Goal: Task Accomplishment & Management: Manage account settings

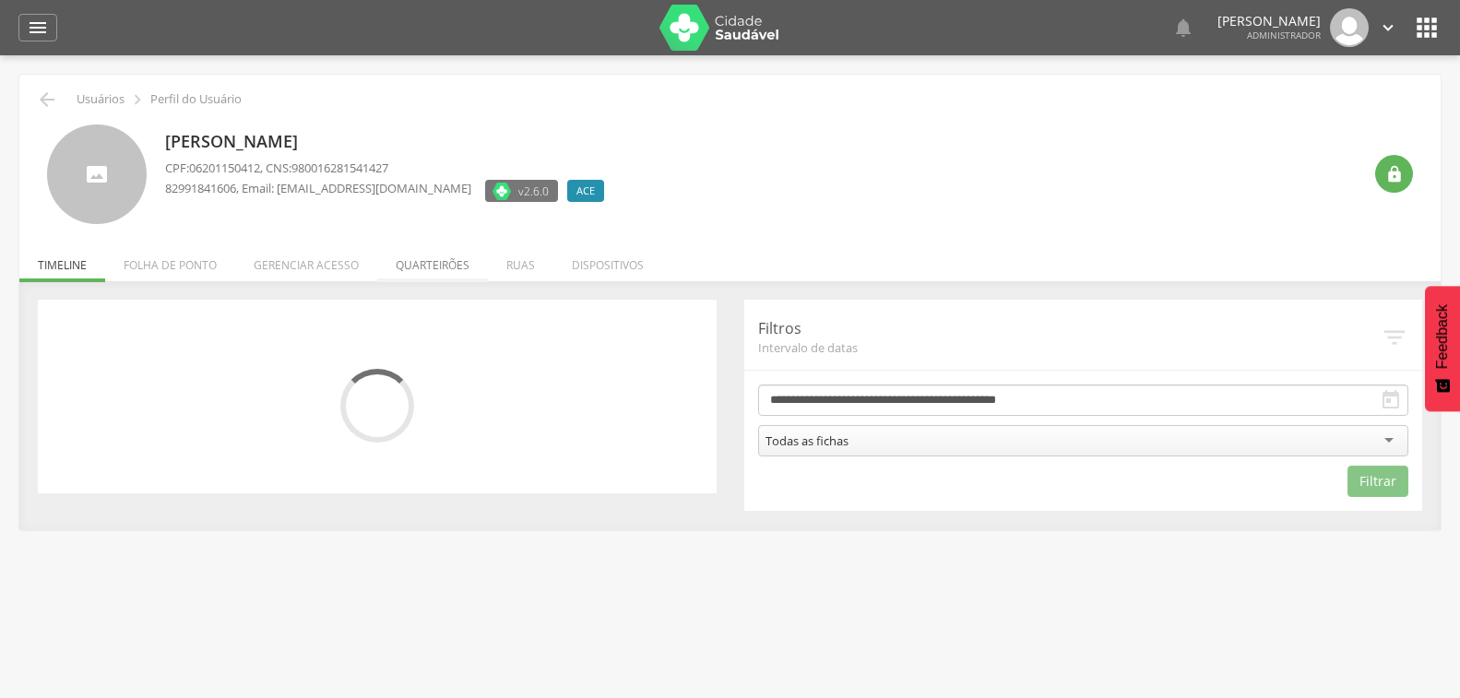
click at [434, 267] on li "Quarteirões" at bounding box center [432, 260] width 111 height 43
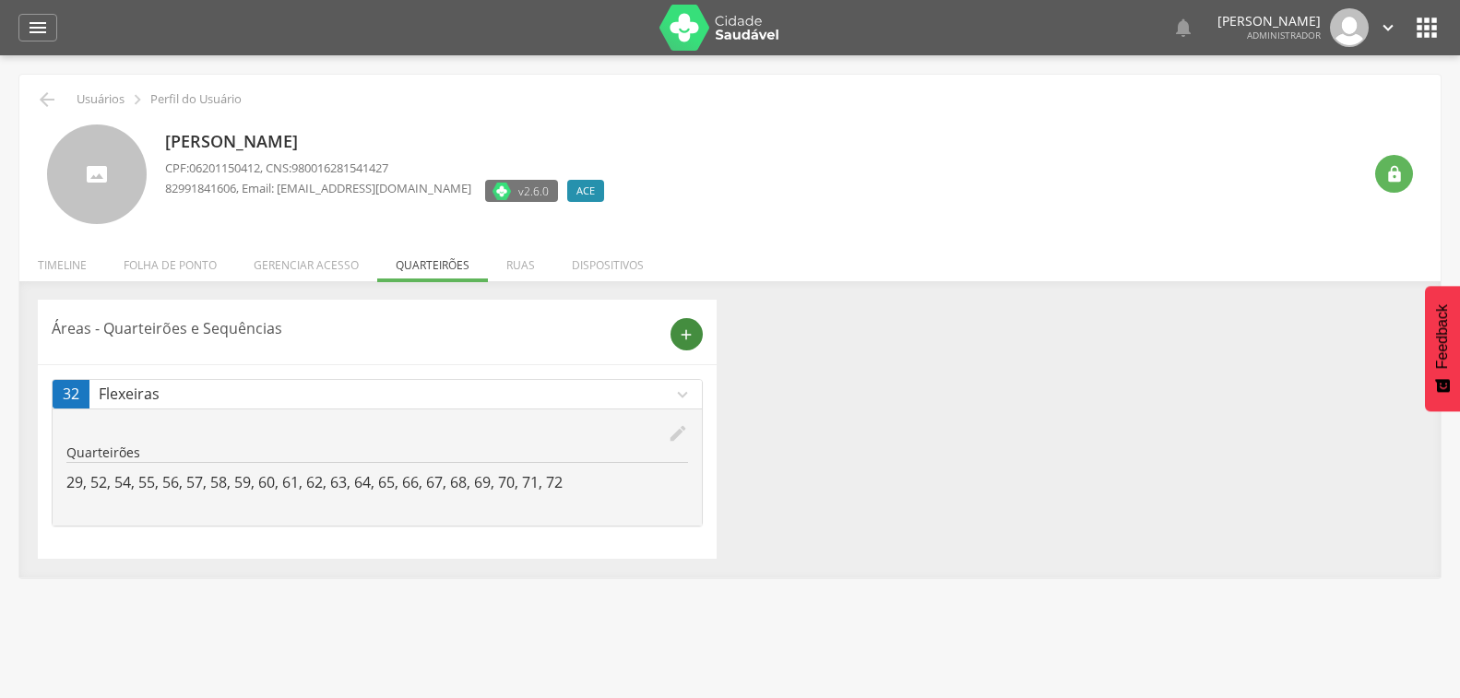
click at [680, 338] on icon "add" at bounding box center [686, 334] width 17 height 17
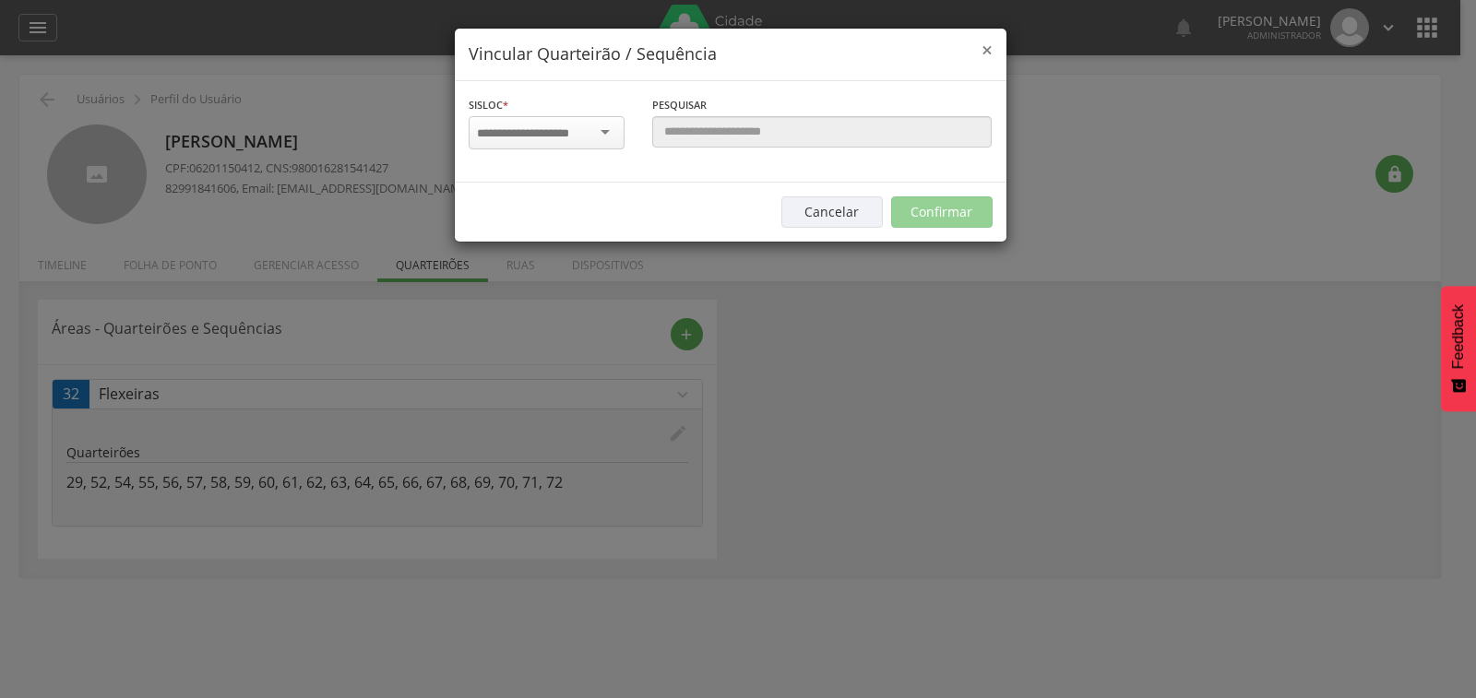
click at [983, 44] on span "×" at bounding box center [986, 50] width 11 height 26
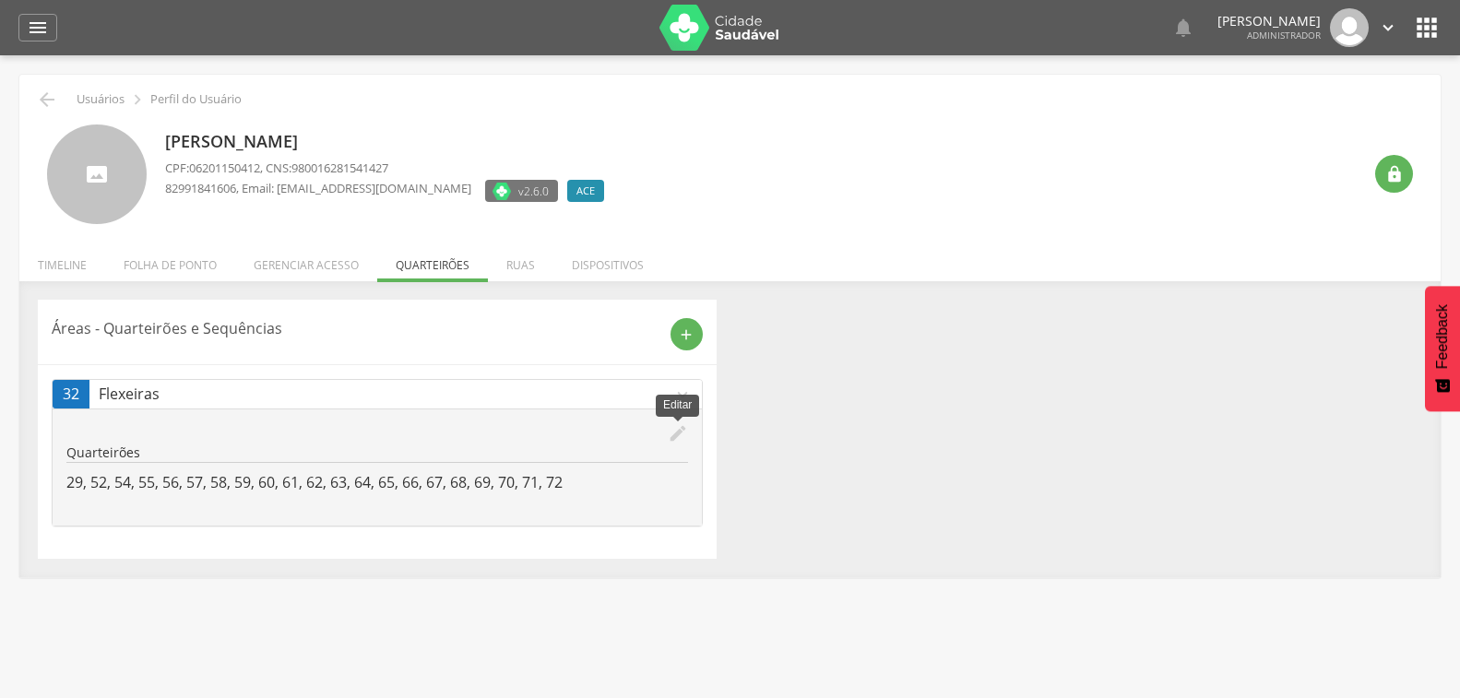
click at [672, 433] on icon "edit" at bounding box center [678, 433] width 20 height 20
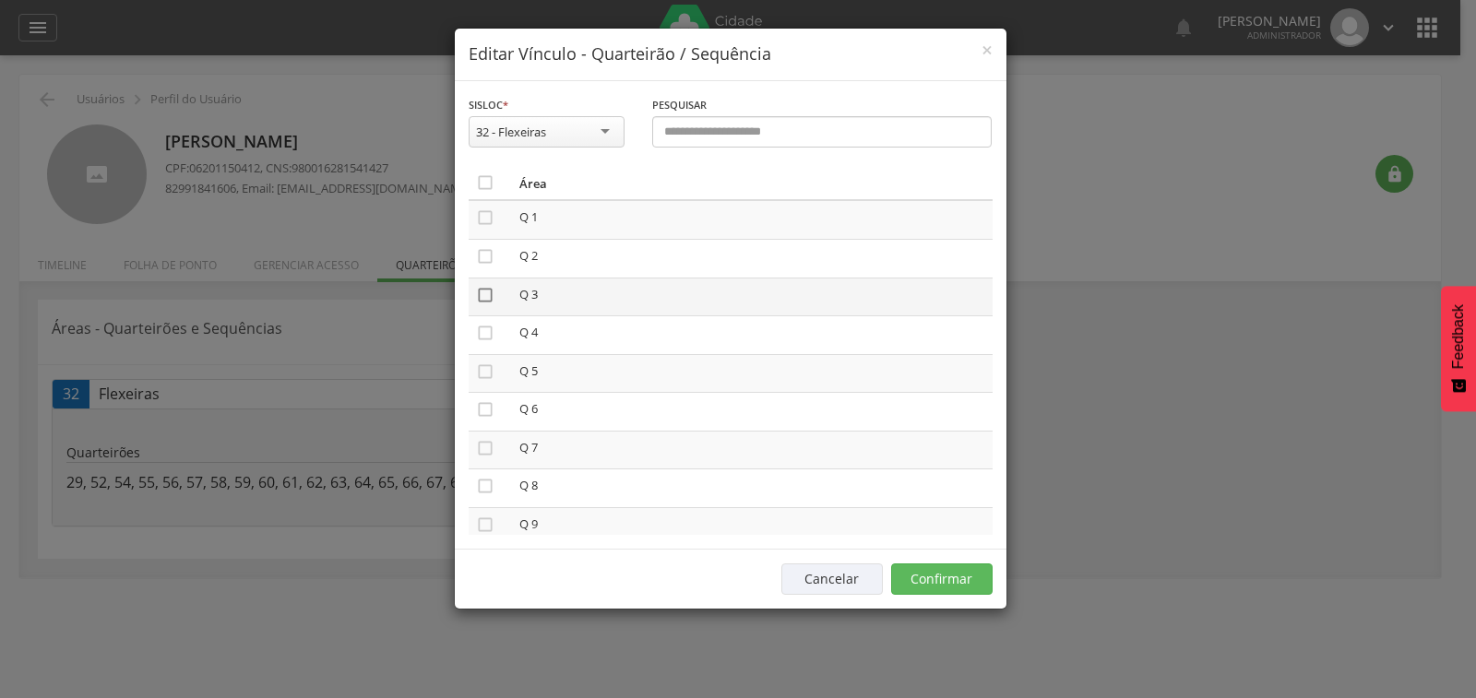
click at [481, 296] on icon "" at bounding box center [485, 295] width 18 height 18
click at [482, 343] on icon "" at bounding box center [485, 341] width 18 height 18
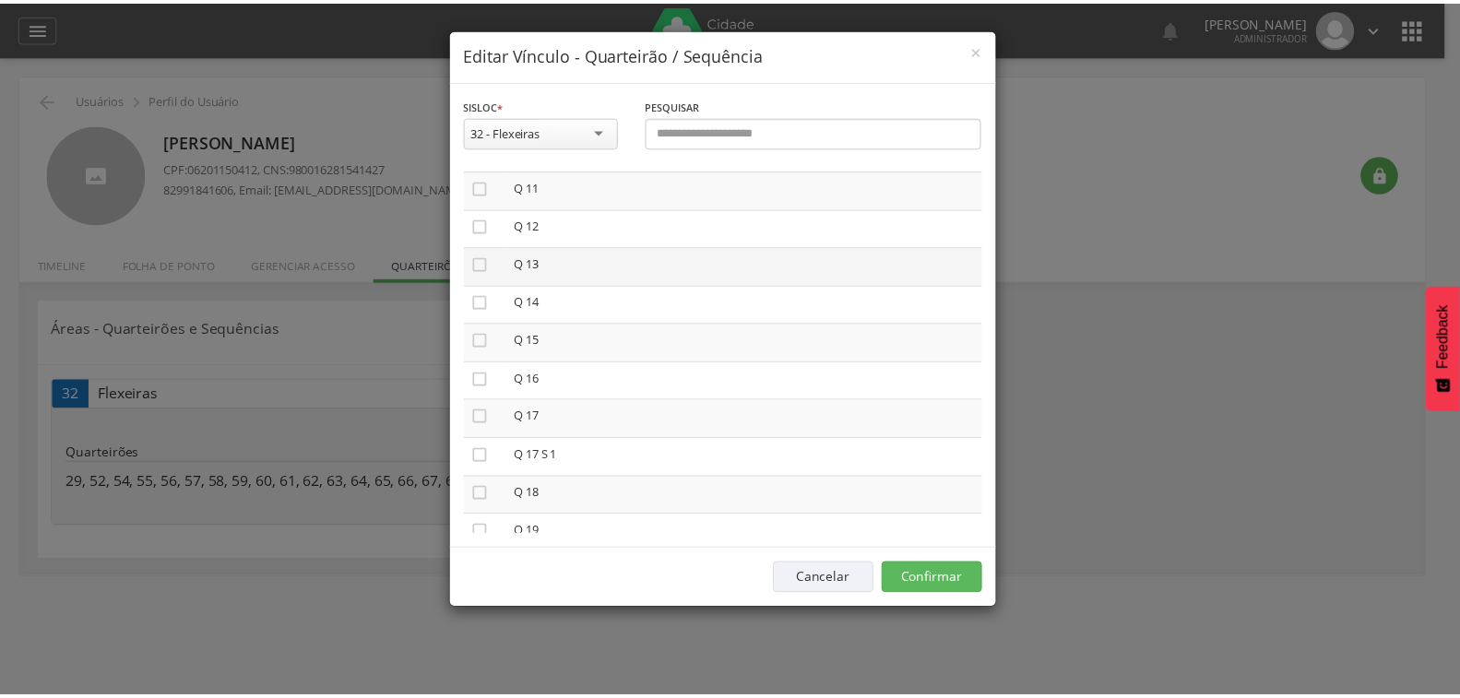
scroll to position [443, 0]
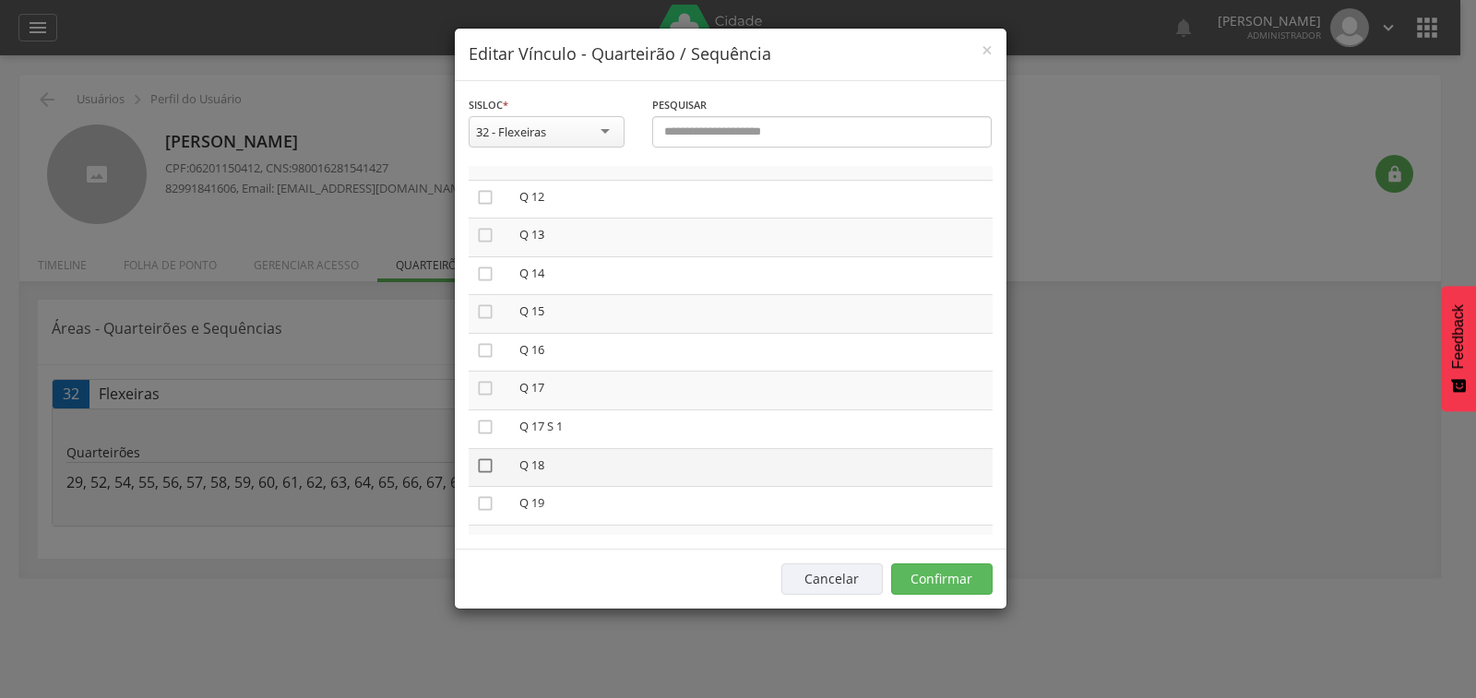
click at [486, 467] on icon "" at bounding box center [485, 466] width 18 height 18
click at [936, 583] on button "Confirmar" at bounding box center [941, 579] width 101 height 31
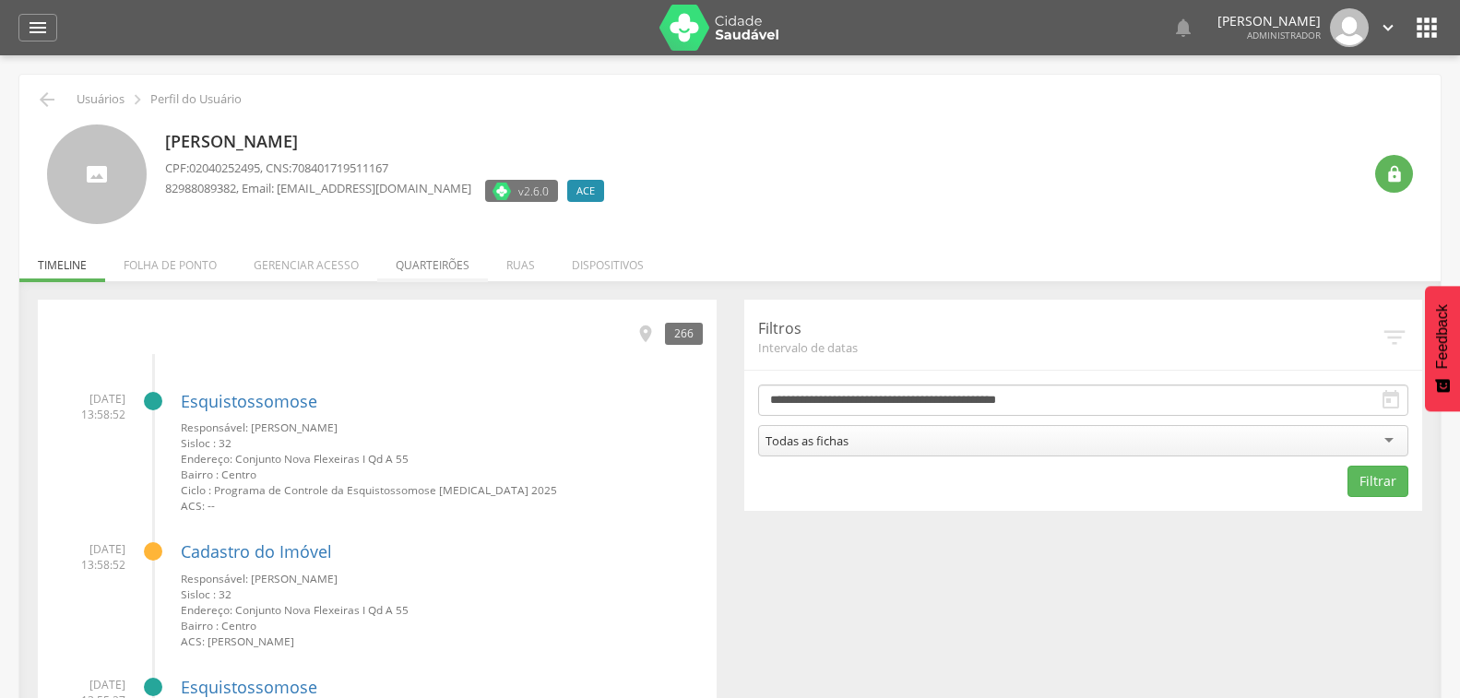
click at [425, 264] on li "Quarteirões" at bounding box center [432, 260] width 111 height 43
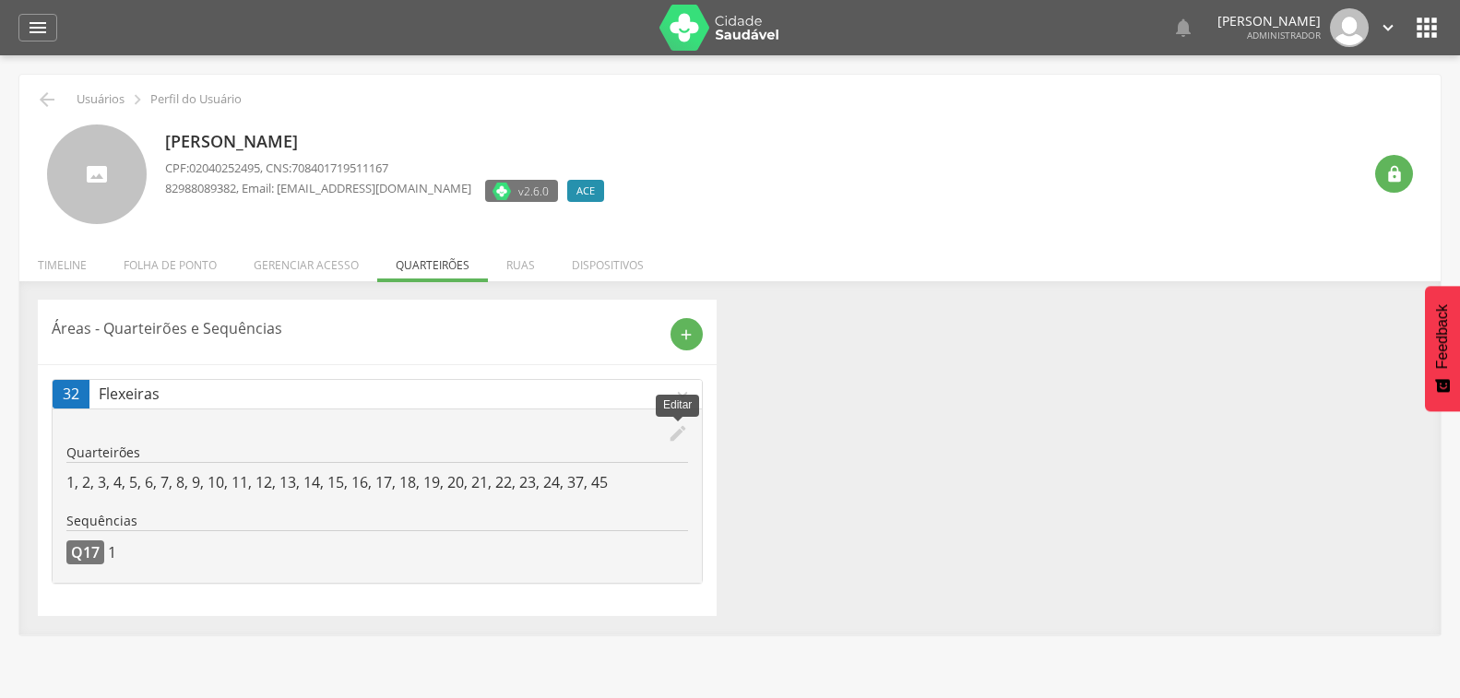
click at [671, 435] on icon "edit" at bounding box center [678, 433] width 20 height 20
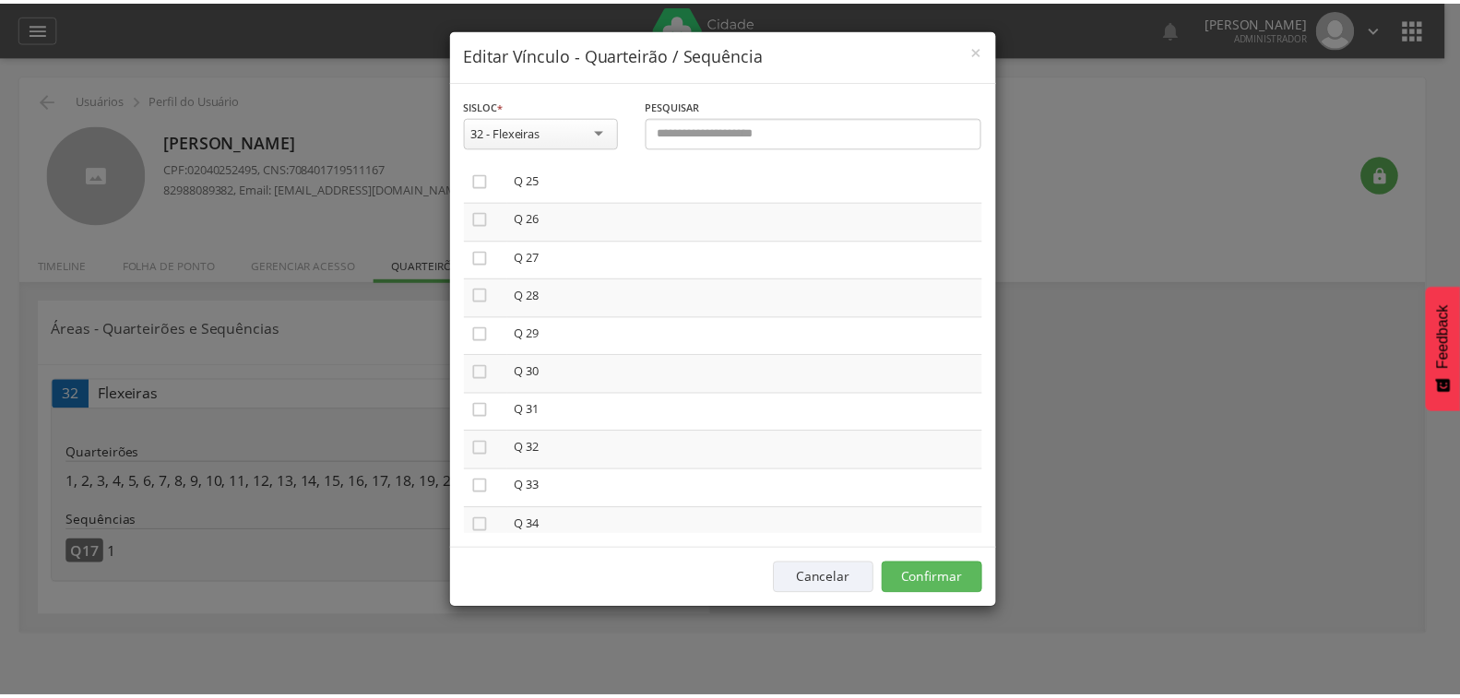
scroll to position [941, 0]
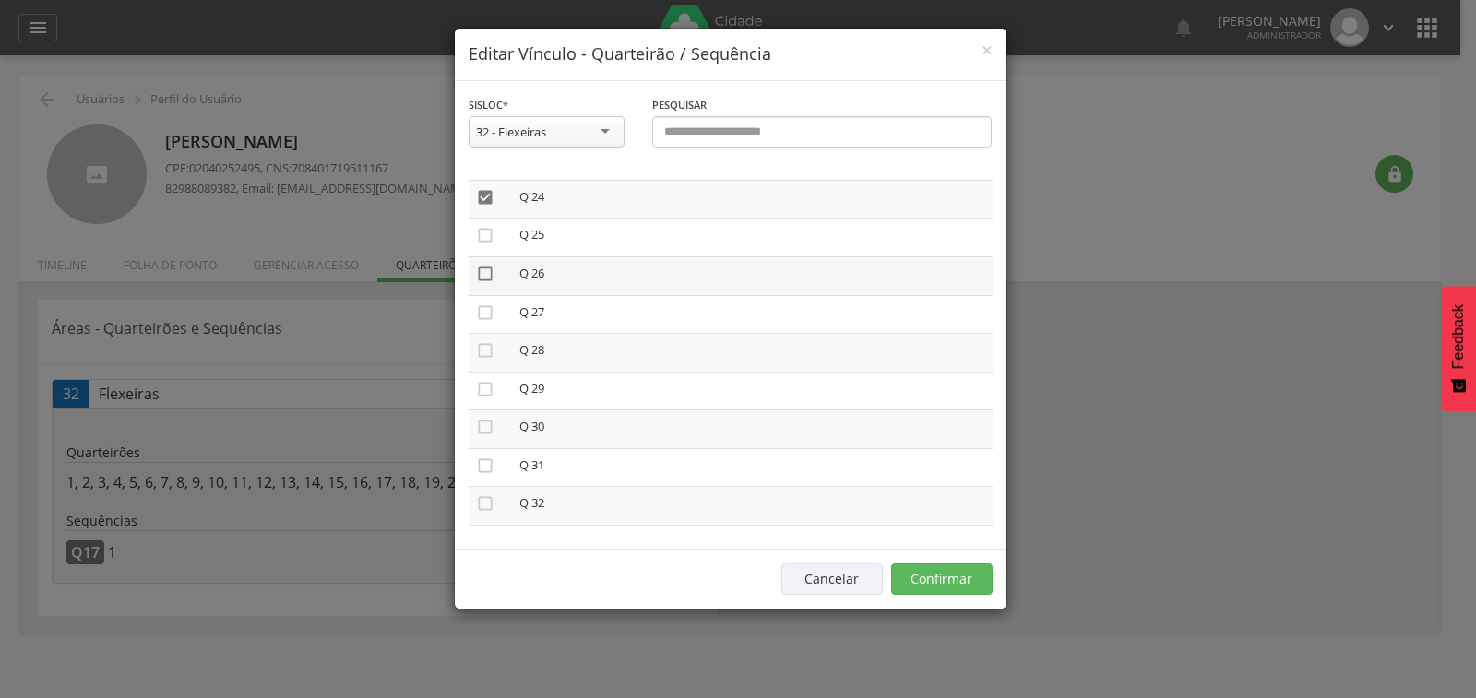
click at [483, 271] on icon "" at bounding box center [485, 274] width 18 height 18
click at [955, 582] on button "Confirmar" at bounding box center [941, 579] width 101 height 31
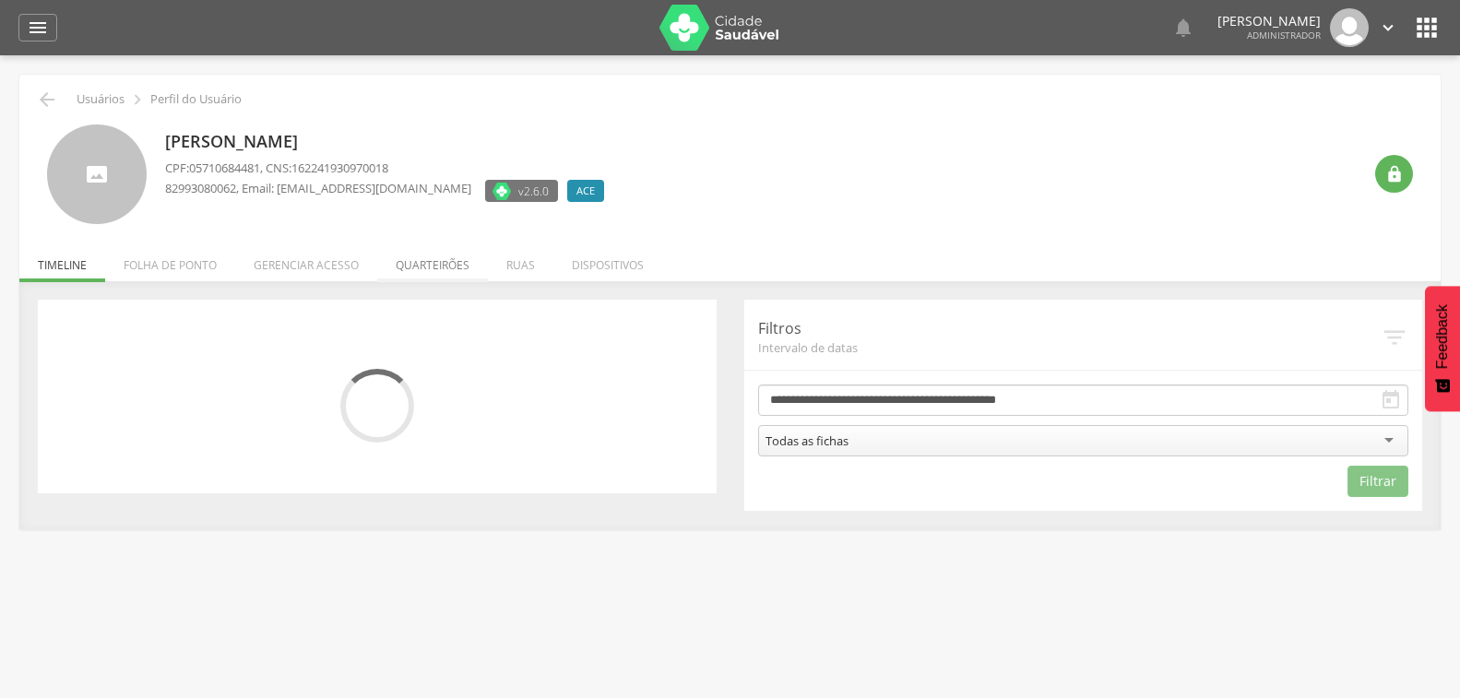
click at [425, 255] on li "Quarteirões" at bounding box center [432, 260] width 111 height 43
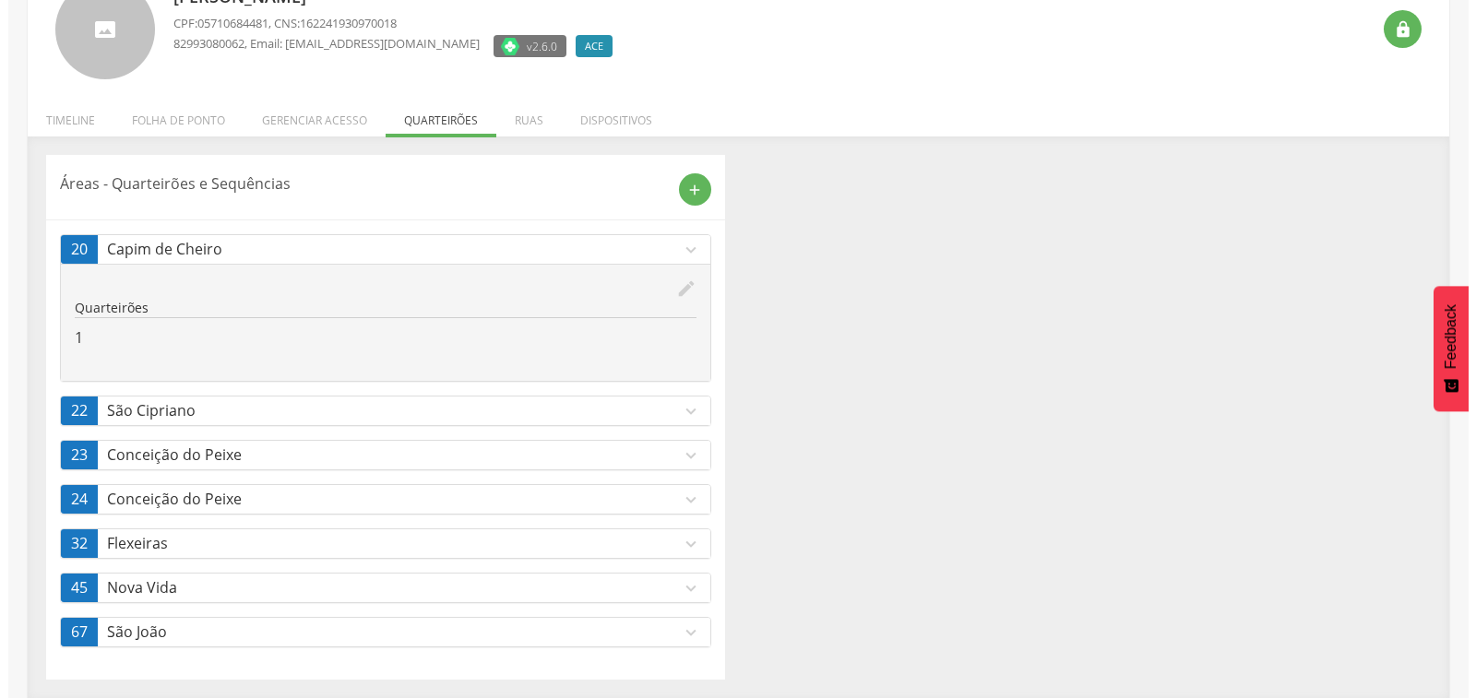
scroll to position [146, 0]
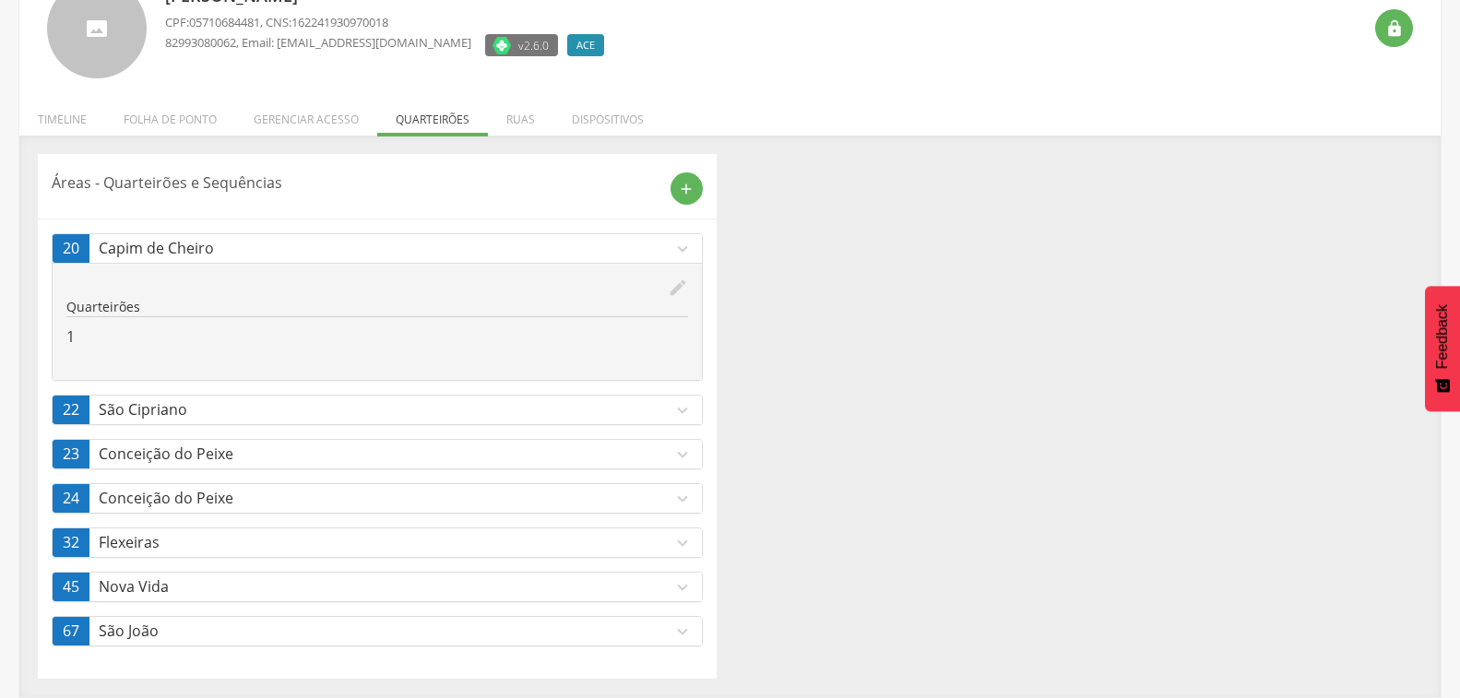
click at [679, 547] on icon "expand_more" at bounding box center [682, 543] width 20 height 20
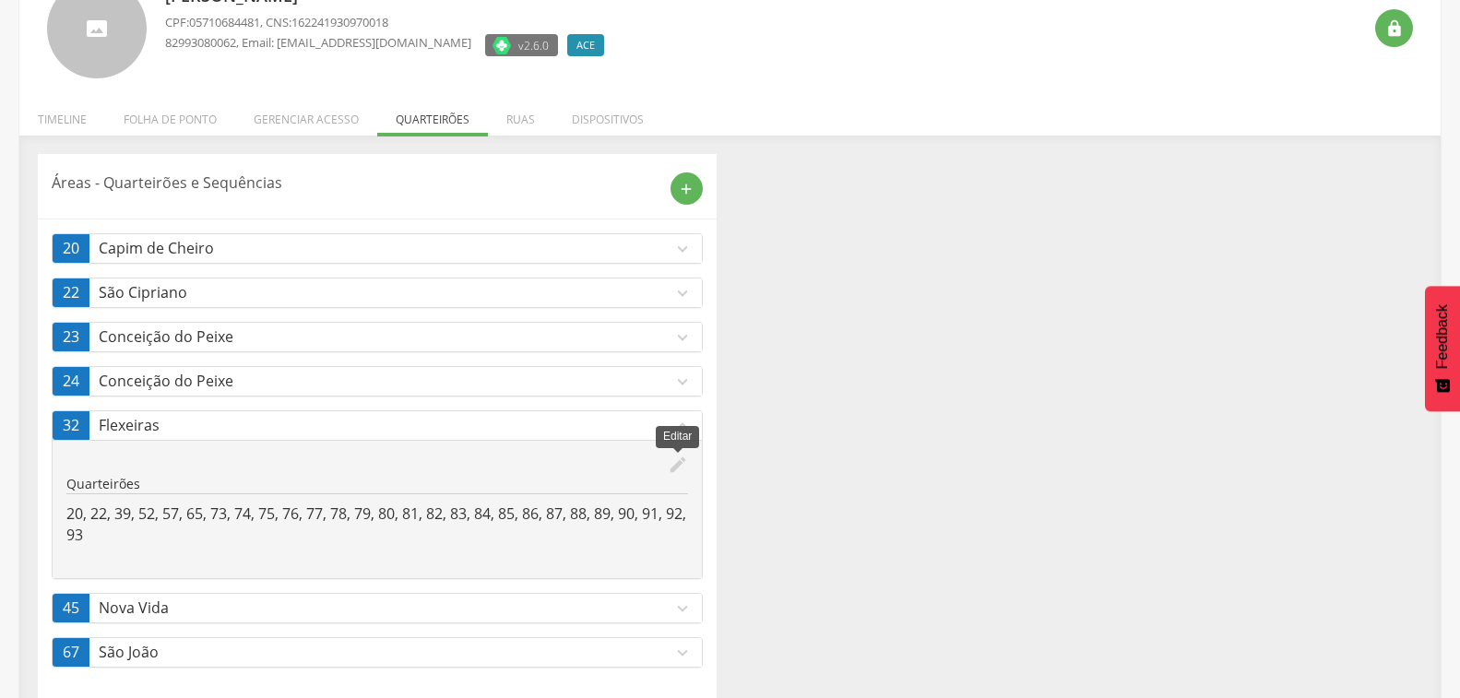
click at [678, 469] on icon "edit" at bounding box center [678, 465] width 20 height 20
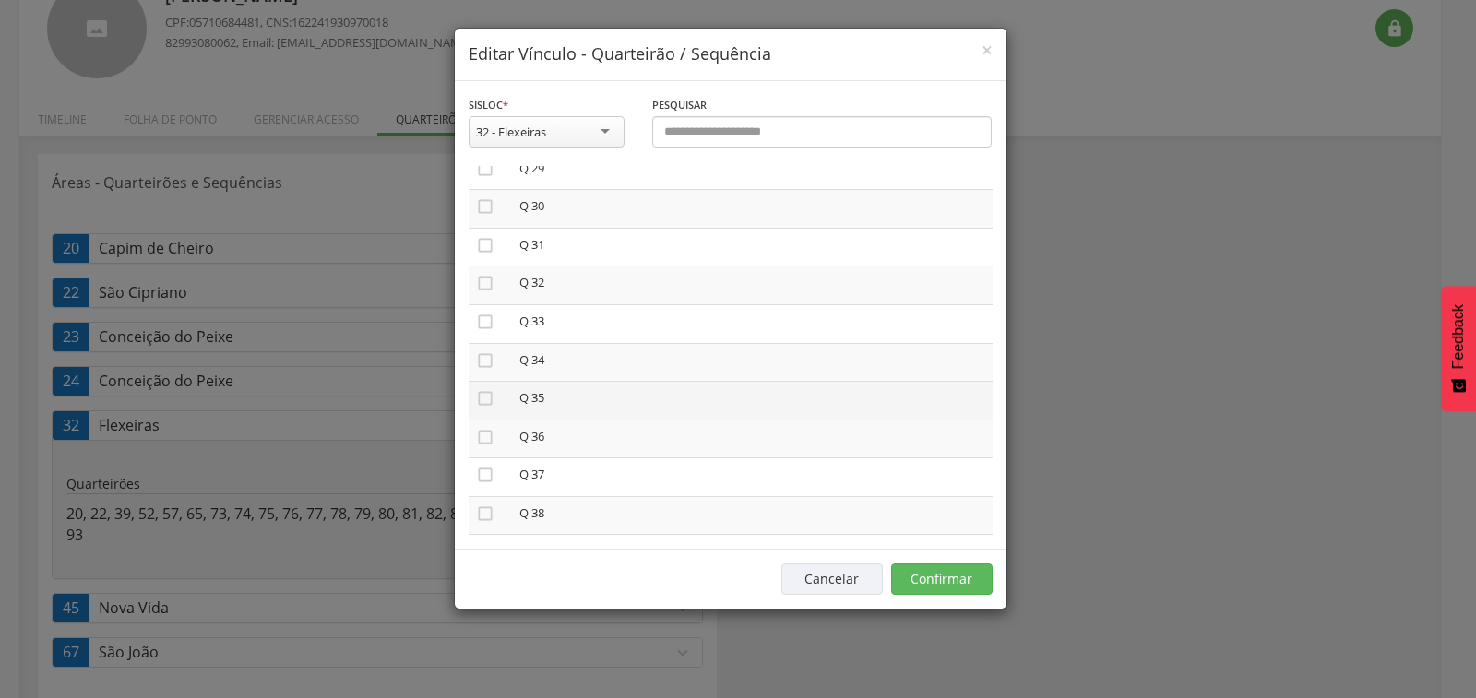
scroll to position [1162, 0]
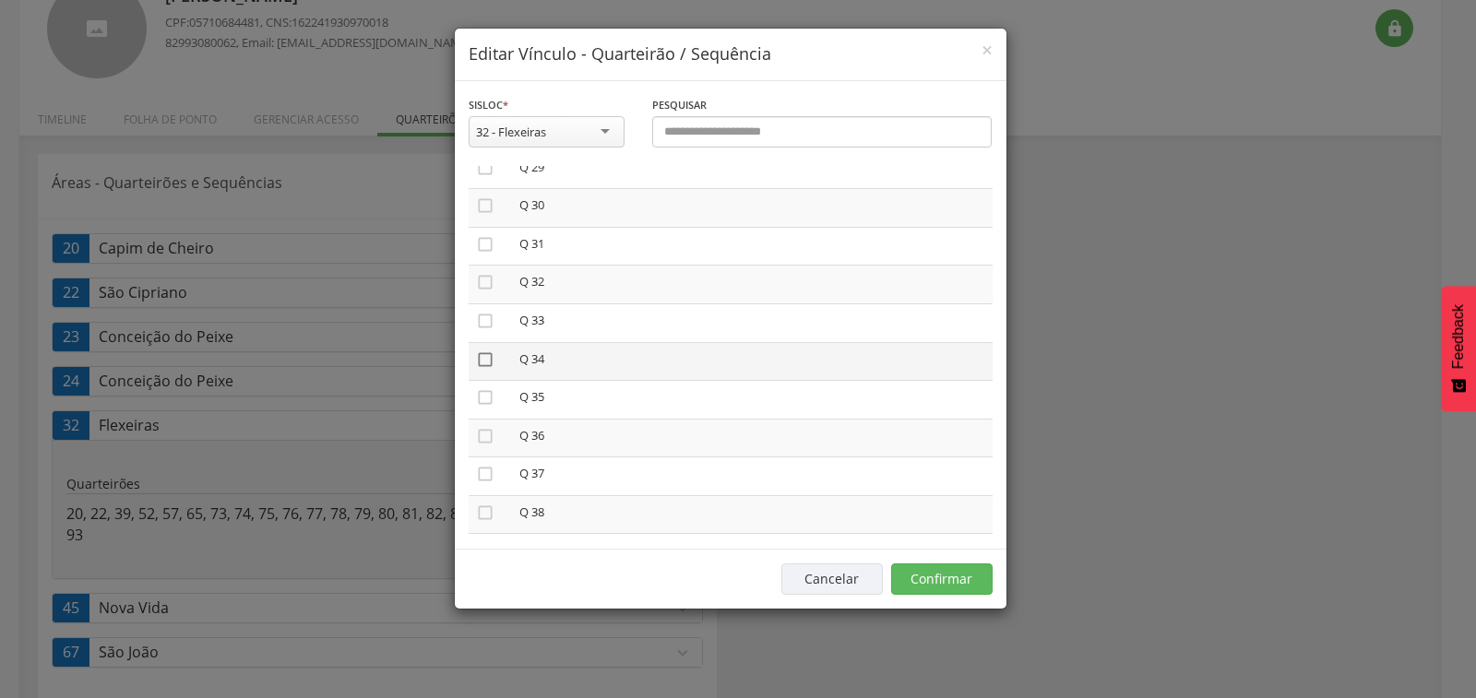
click at [488, 358] on icon "" at bounding box center [485, 359] width 18 height 18
click at [945, 587] on button "Confirmar" at bounding box center [941, 579] width 101 height 31
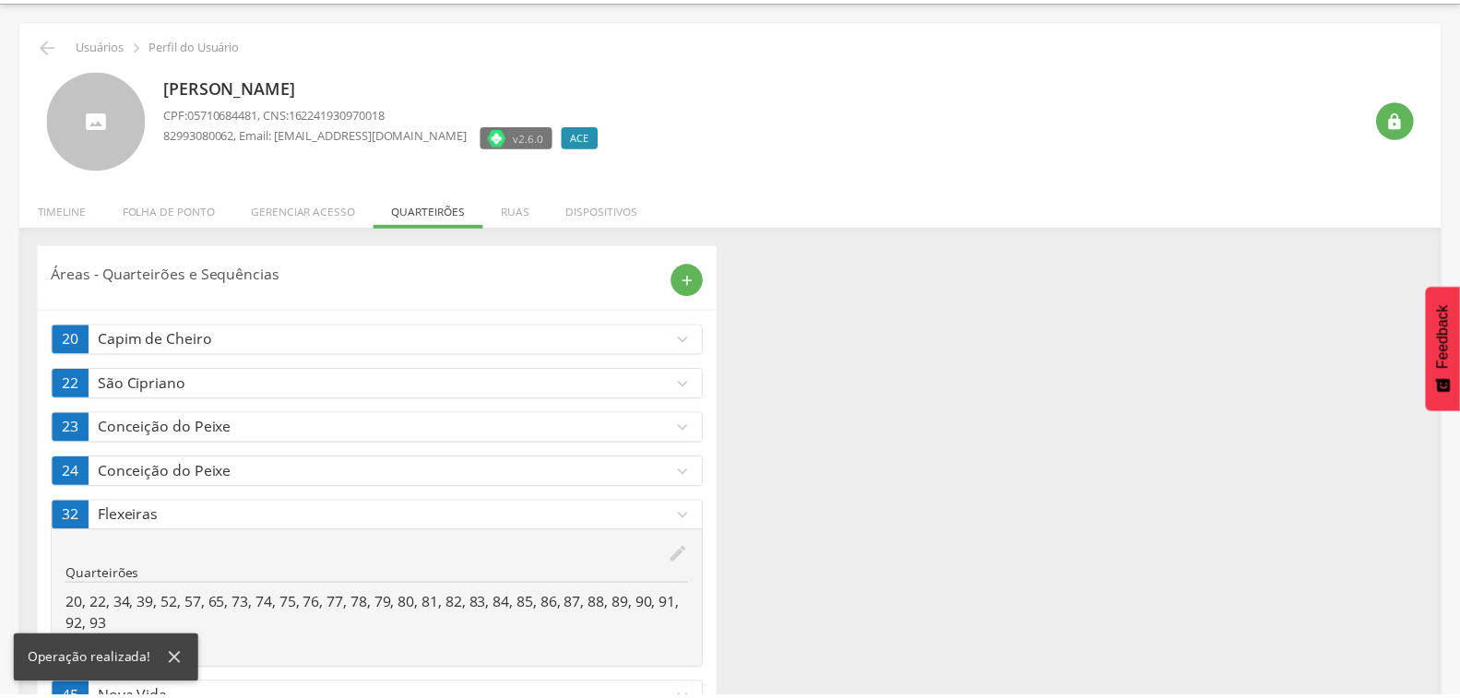
scroll to position [146, 0]
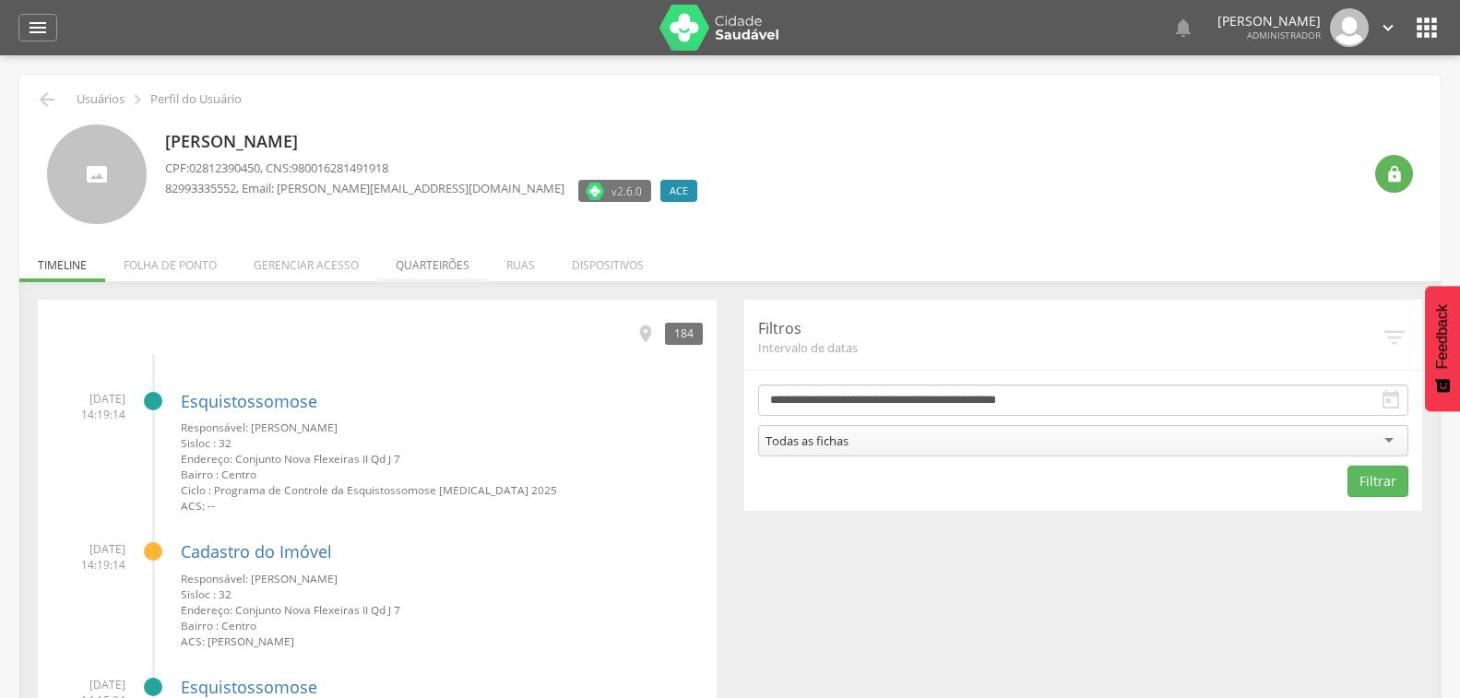
click at [419, 256] on li "Quarteirões" at bounding box center [432, 260] width 111 height 43
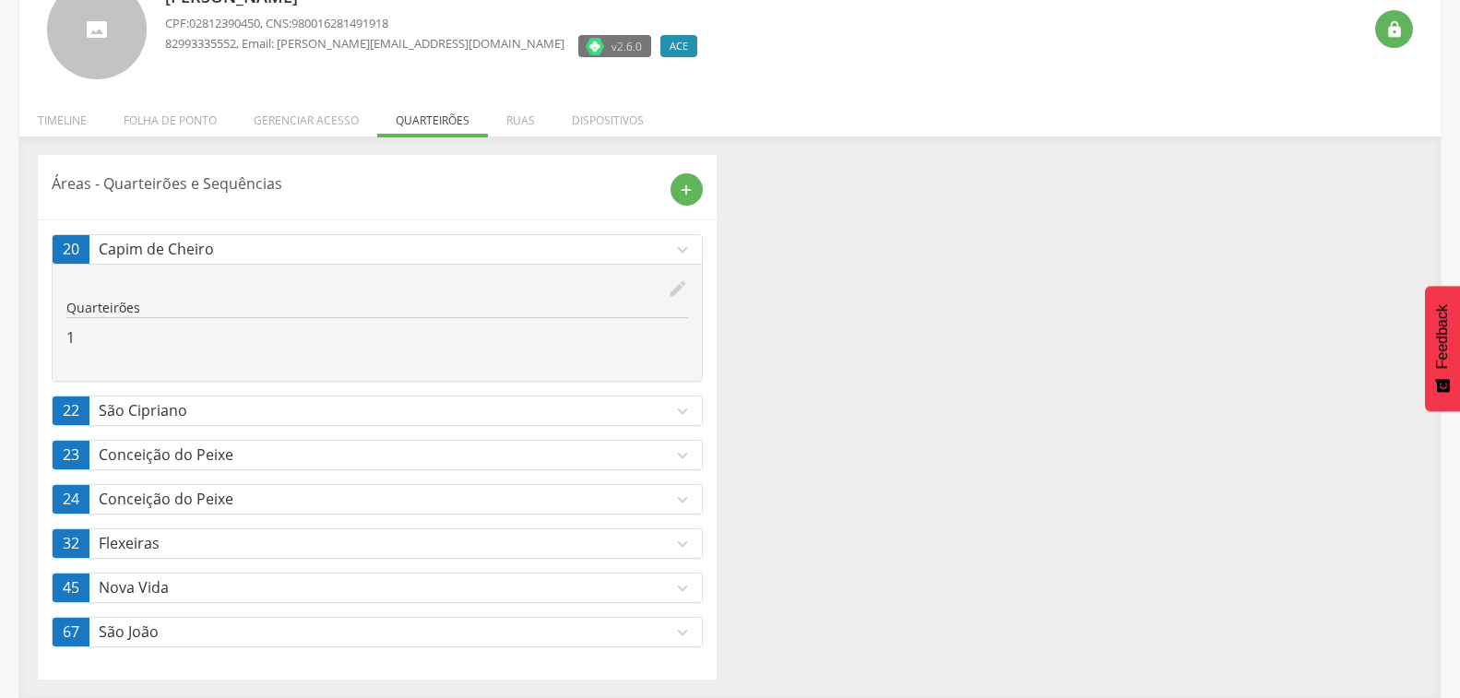
scroll to position [146, 0]
click at [665, 587] on p "Nova Vida" at bounding box center [386, 586] width 574 height 21
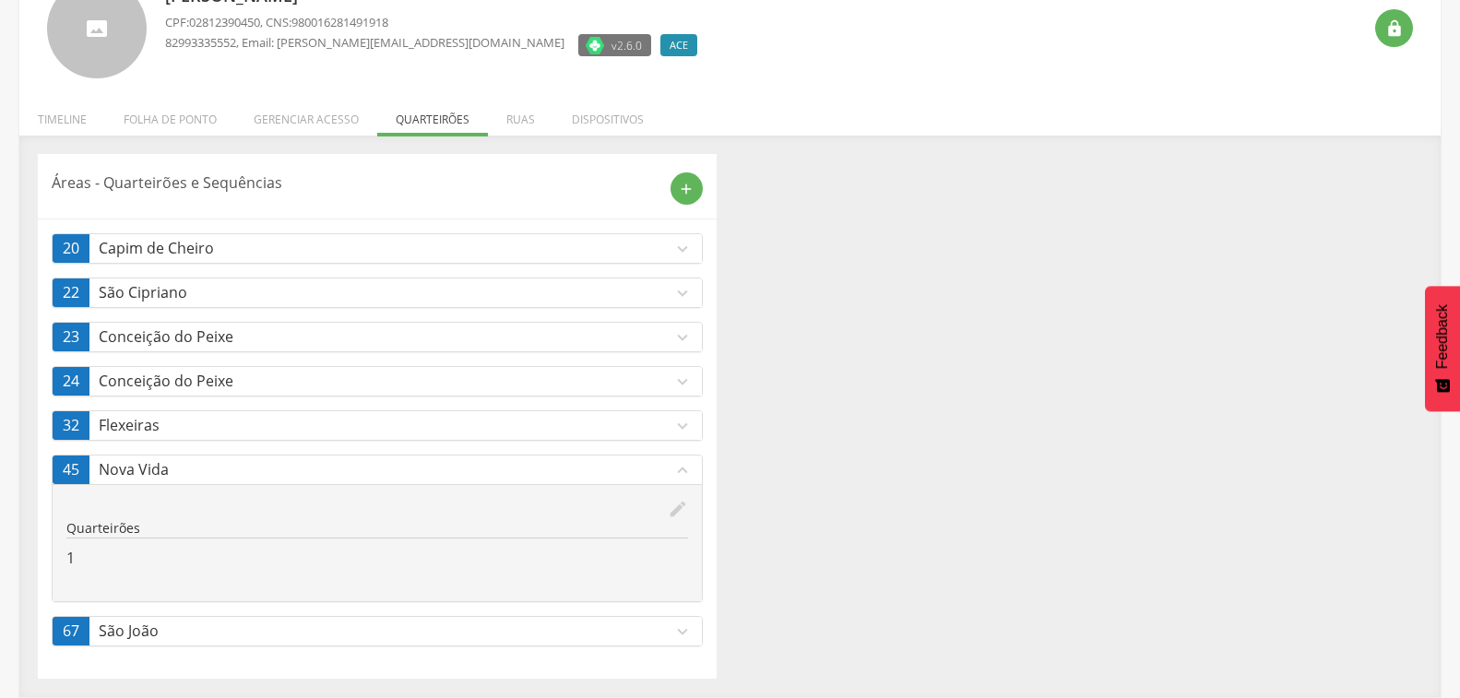
click at [677, 473] on icon "expand_less" at bounding box center [682, 470] width 20 height 20
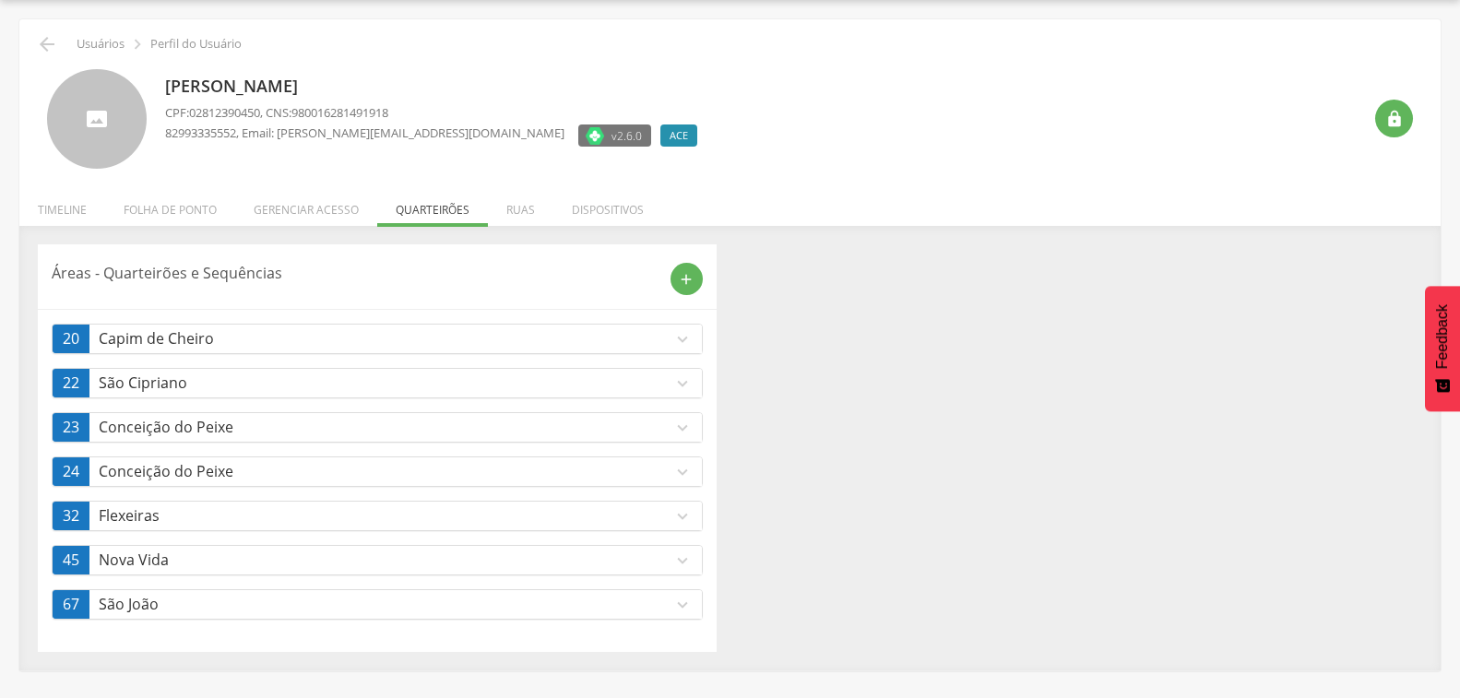
scroll to position [55, 0]
click at [677, 518] on icon "expand_more" at bounding box center [682, 516] width 20 height 20
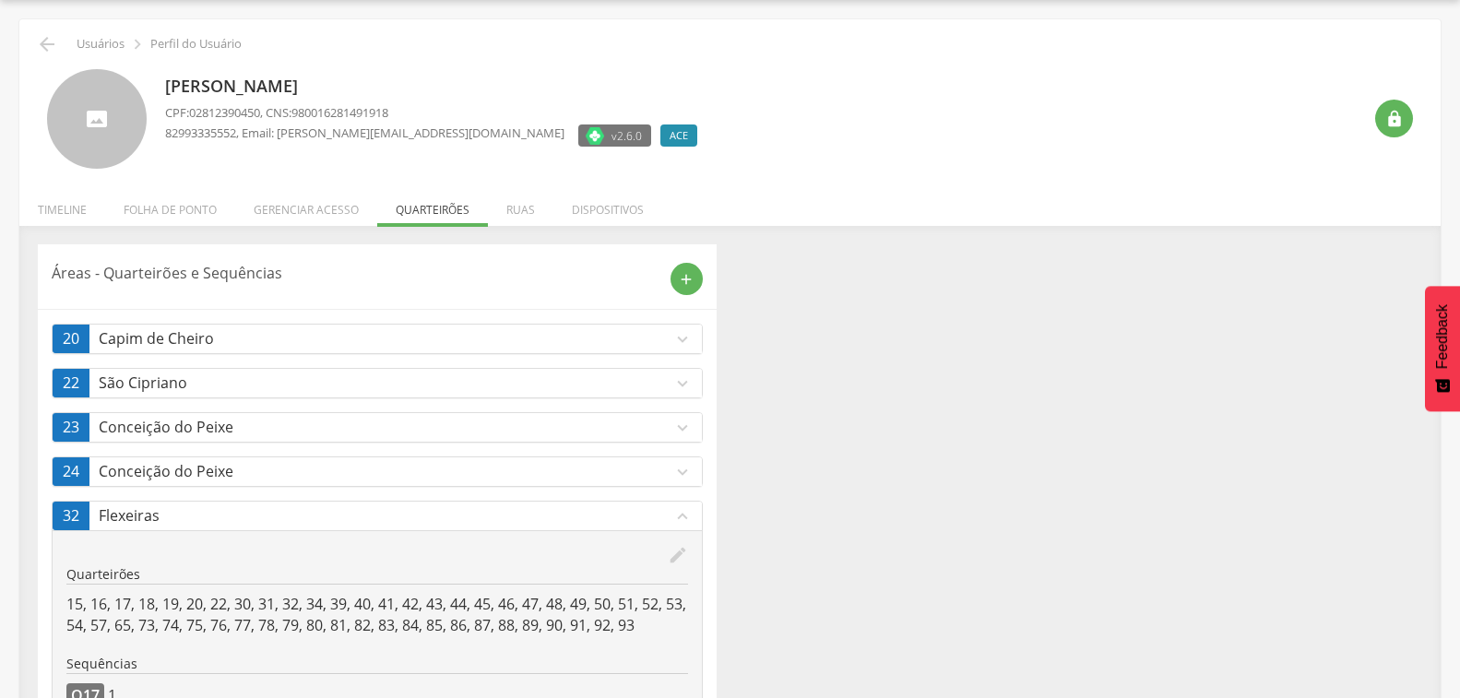
click at [681, 516] on icon "expand_less" at bounding box center [682, 516] width 20 height 20
